Goal: Information Seeking & Learning: Learn about a topic

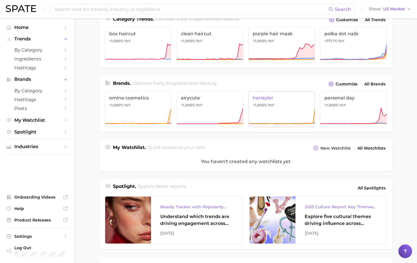
scroll to position [143, 0]
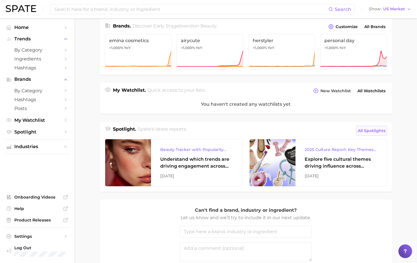
click at [370, 129] on span "All Spotlights" at bounding box center [372, 130] width 28 height 7
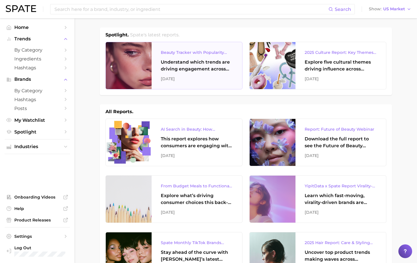
click at [198, 81] on div "[DATE]" at bounding box center [197, 78] width 72 height 7
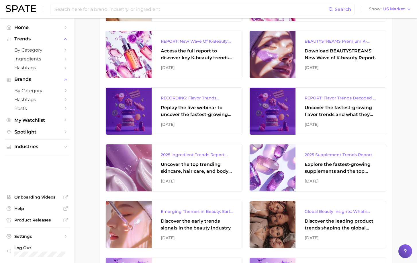
scroll to position [316, 0]
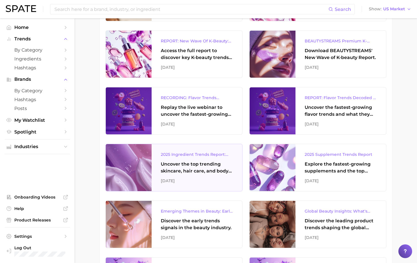
click at [197, 171] on div "Uncover the top trending skincare, hair care, and body care ingredients capturi…" at bounding box center [197, 168] width 72 height 14
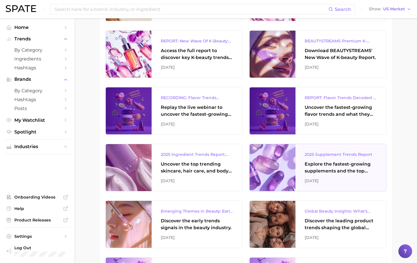
click at [326, 158] on div "2025 Supplement Trends Report" at bounding box center [341, 154] width 72 height 7
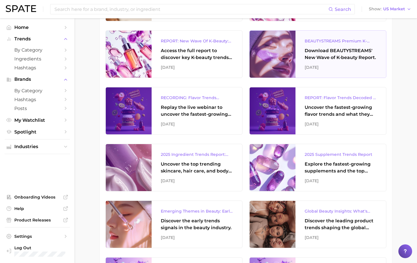
click at [346, 37] on div "BEAUTYSTREAMS Premium K-beauty Trends Report Download BEAUTYSTREAMS' New Wave o…" at bounding box center [341, 54] width 91 height 47
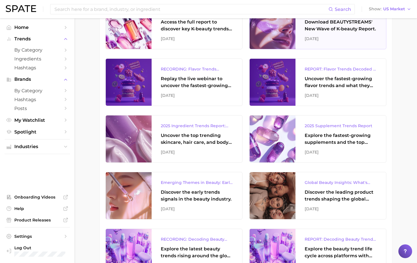
scroll to position [373, 0]
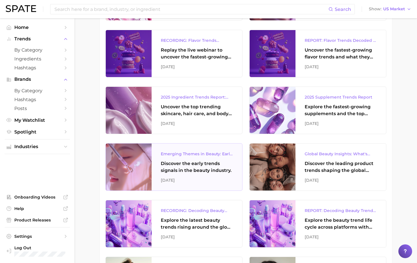
click at [165, 161] on div "Discover the early trends signals in the beauty industry." at bounding box center [197, 167] width 72 height 14
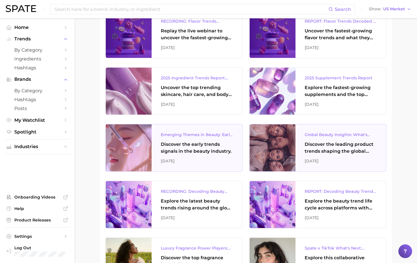
scroll to position [430, 0]
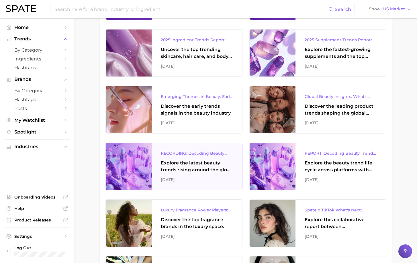
click at [178, 166] on div "Explore the latest beauty trends rising around the globe and gain a clear under…" at bounding box center [197, 167] width 72 height 14
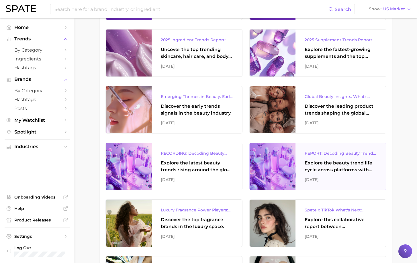
click at [344, 165] on div "Explore the beauty trend life cycle across platforms with exclusive insights fr…" at bounding box center [341, 167] width 72 height 14
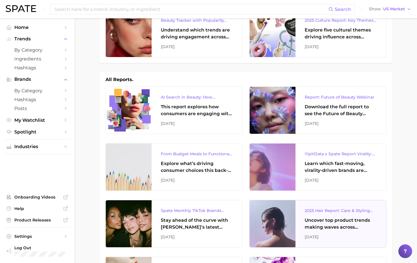
scroll to position [0, 0]
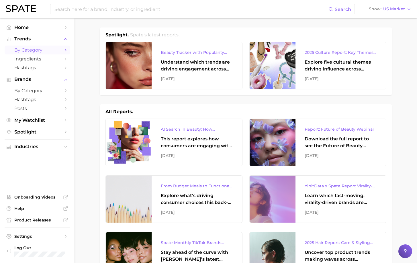
click at [19, 52] on span "by Category" at bounding box center [37, 49] width 46 height 5
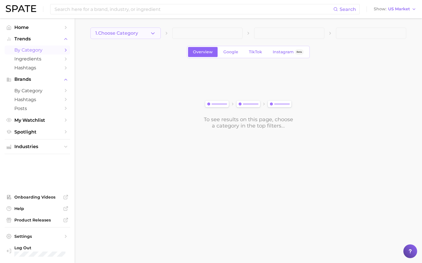
click at [146, 37] on button "1. Choose Category" at bounding box center [125, 33] width 70 height 11
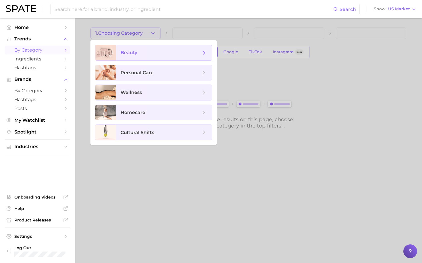
click at [133, 49] on span "beauty" at bounding box center [164, 52] width 96 height 15
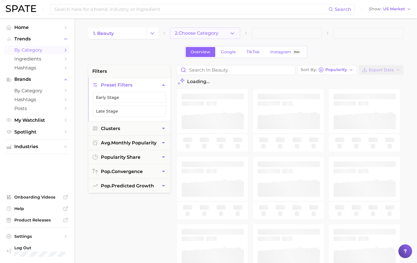
click at [197, 35] on span "2. Choose Category" at bounding box center [197, 33] width 44 height 5
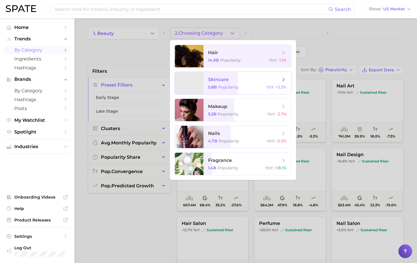
click at [255, 86] on div "5.8b Popularity YoY : +3.3%" at bounding box center [247, 87] width 79 height 5
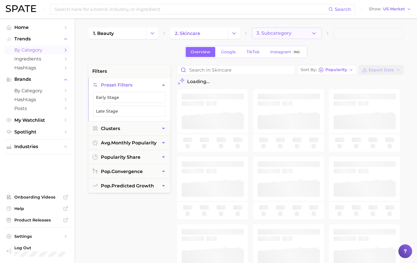
click at [306, 33] on button "3. Subcategory" at bounding box center [287, 33] width 70 height 11
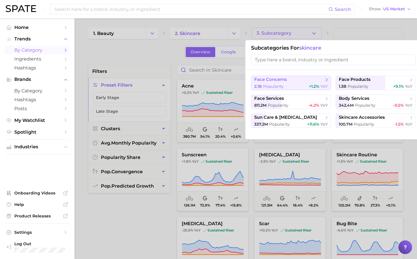
click at [295, 83] on button "face concerns 2.1b Popularity +1.2% YoY" at bounding box center [291, 83] width 80 height 14
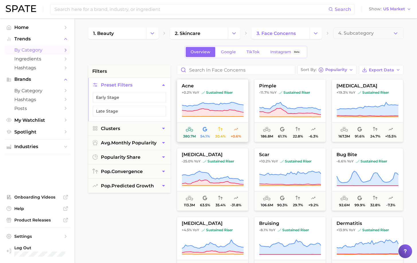
click at [218, 87] on span "acne" at bounding box center [212, 85] width 71 height 5
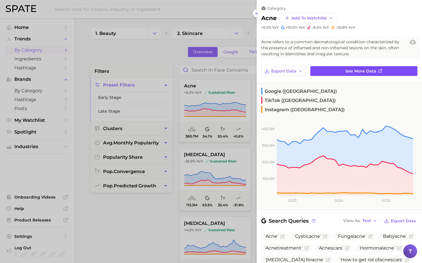
click at [381, 69] on link "See more data" at bounding box center [363, 71] width 107 height 10
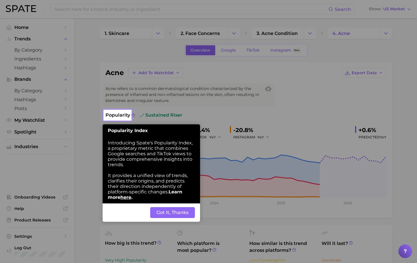
click at [180, 212] on button "Got It, Thanks" at bounding box center [172, 212] width 45 height 11
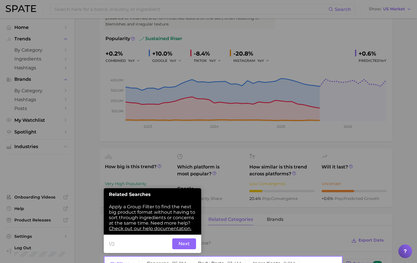
scroll to position [110, 0]
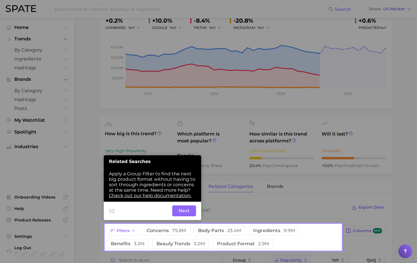
click at [190, 211] on button "Next" at bounding box center [184, 211] width 24 height 11
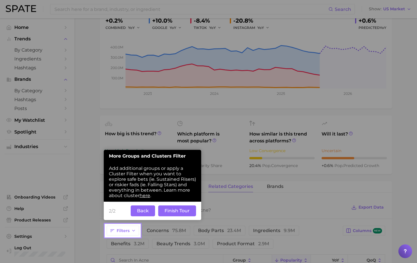
click at [148, 209] on button "Back" at bounding box center [143, 211] width 24 height 11
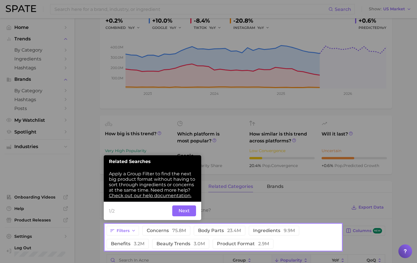
click at [191, 214] on button "Next" at bounding box center [184, 211] width 24 height 11
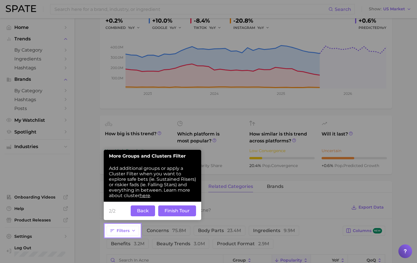
click at [166, 210] on button "Finish Tour" at bounding box center [177, 211] width 38 height 11
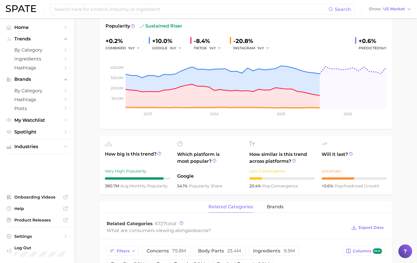
scroll to position [84, 0]
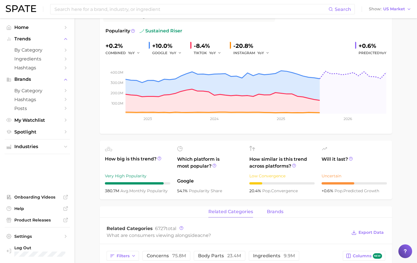
click at [269, 210] on span "brands" at bounding box center [275, 211] width 17 height 5
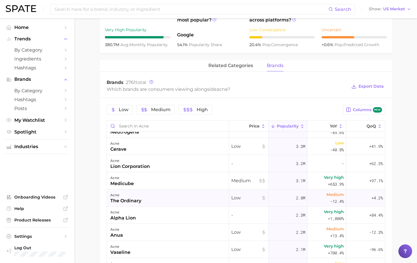
scroll to position [57, 0]
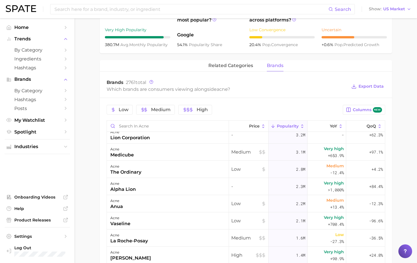
click at [300, 126] on icon at bounding box center [302, 126] width 5 height 5
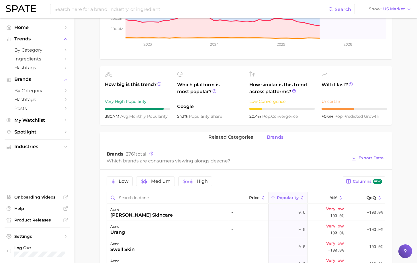
scroll to position [202, 0]
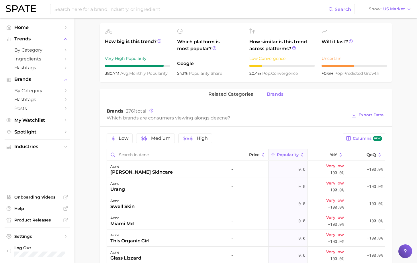
click at [300, 156] on icon at bounding box center [302, 155] width 5 height 5
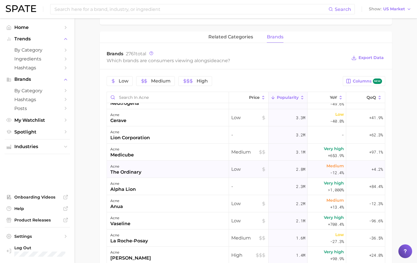
scroll to position [57, 0]
